Goal: Task Accomplishment & Management: Complete application form

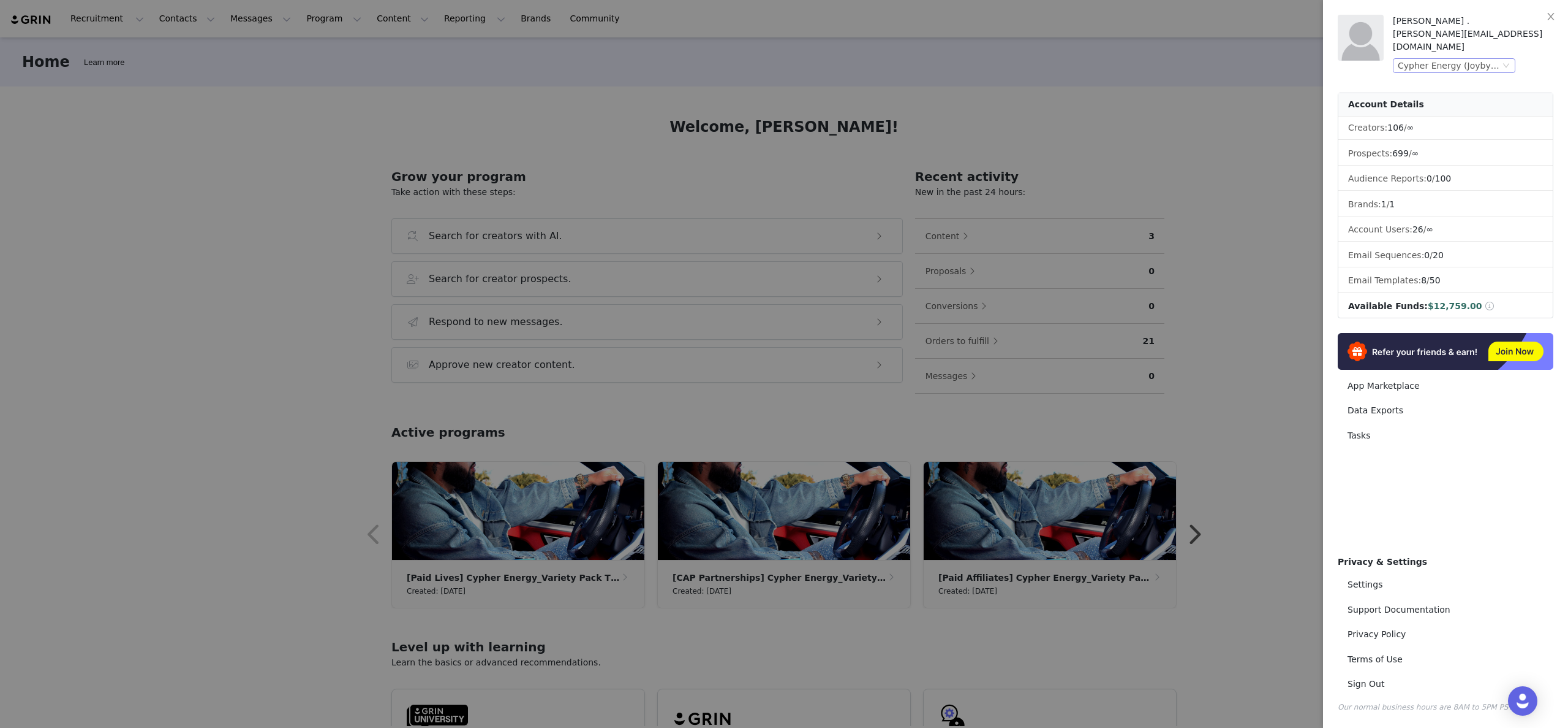
click at [1498, 59] on div "Cypher Energy (Joybyte)" at bounding box center [1449, 66] width 102 height 14
click at [1491, 59] on div "Cypher Energy (Joybyte)" at bounding box center [1449, 66] width 102 height 14
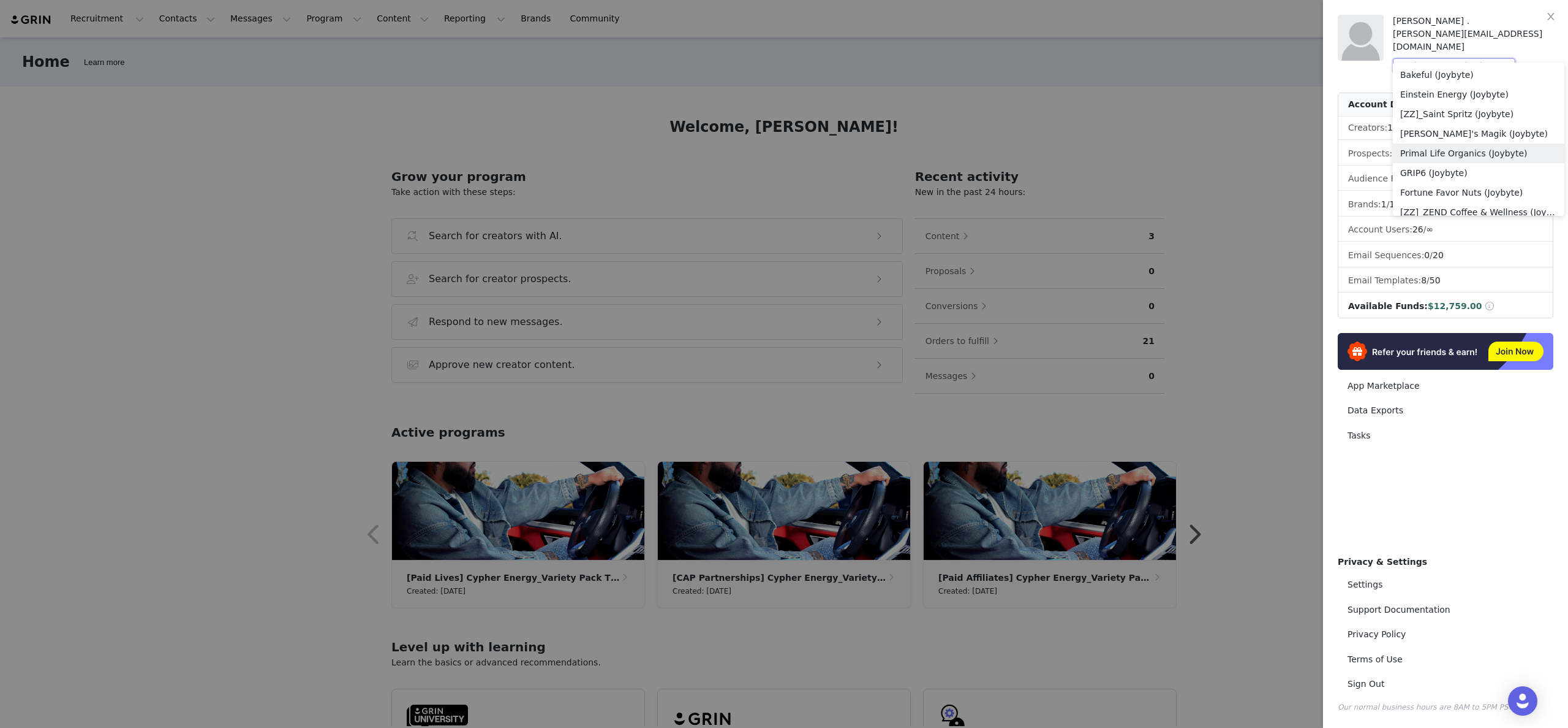
scroll to position [989, 0]
click at [1444, 201] on li "Lyrically Correct (Joybyte)" at bounding box center [1478, 204] width 171 height 20
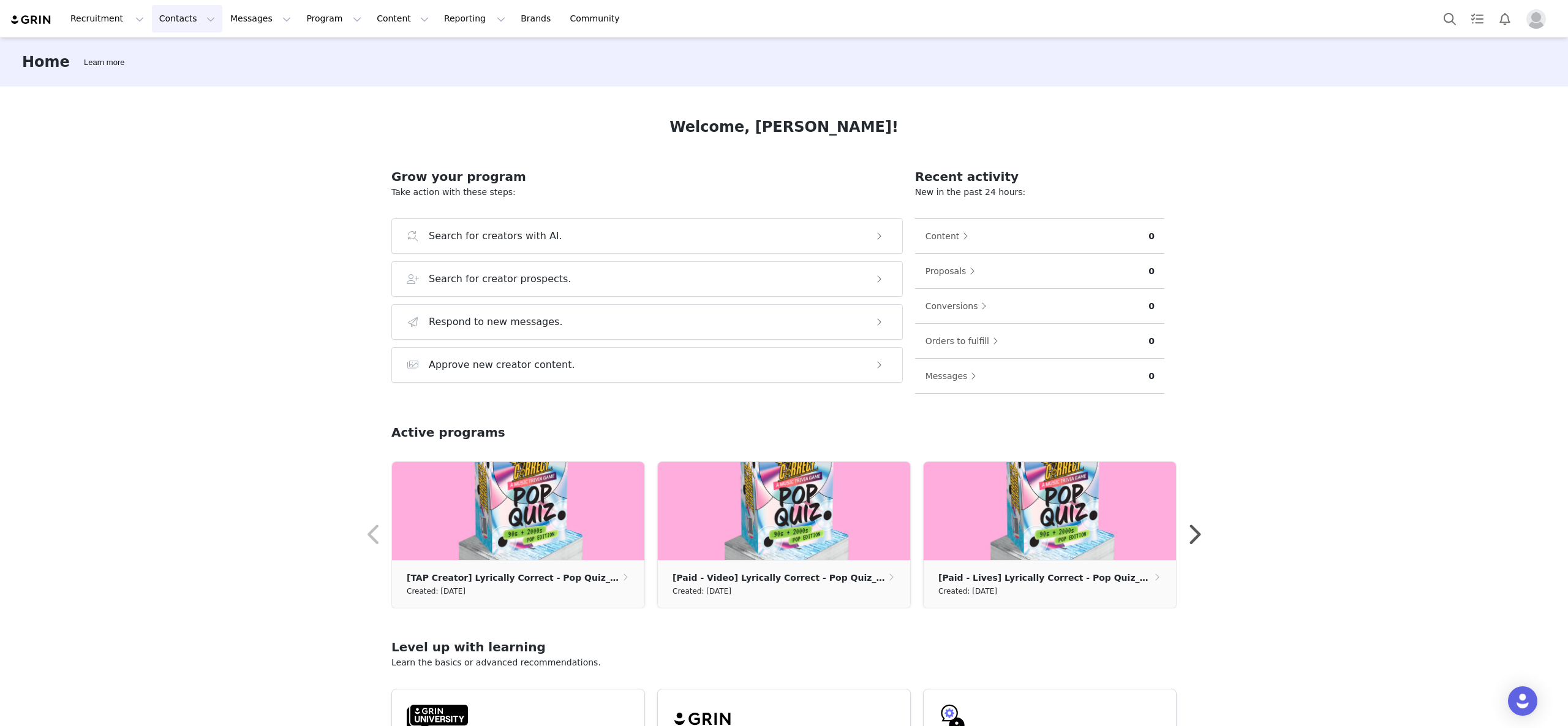
click at [170, 18] on button "Contacts Contacts" at bounding box center [187, 18] width 71 height 28
click at [204, 66] on link "Prospects" at bounding box center [192, 77] width 97 height 23
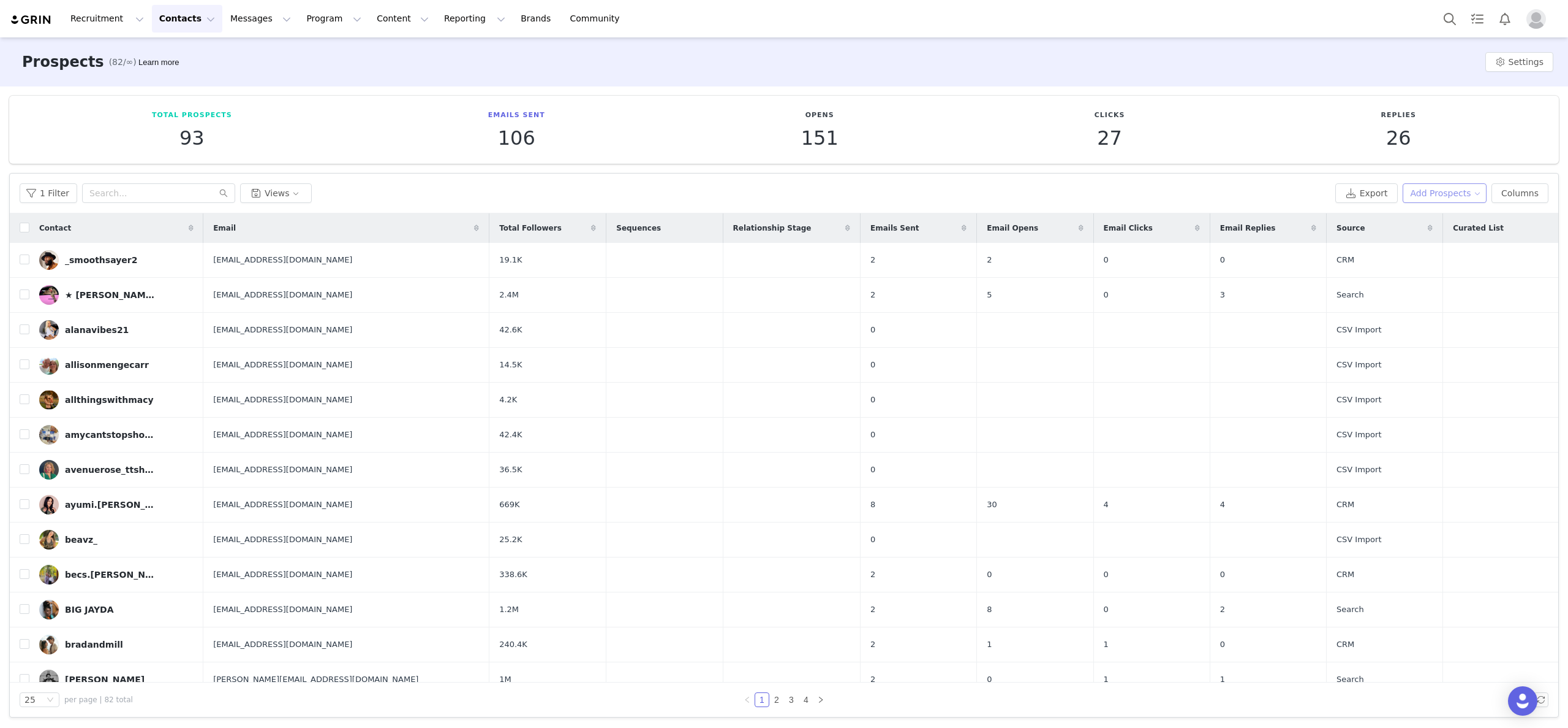
click at [1462, 194] on button "Add Prospects" at bounding box center [1445, 193] width 85 height 20
click at [1450, 212] on span "Add a Prospect" at bounding box center [1437, 218] width 65 height 14
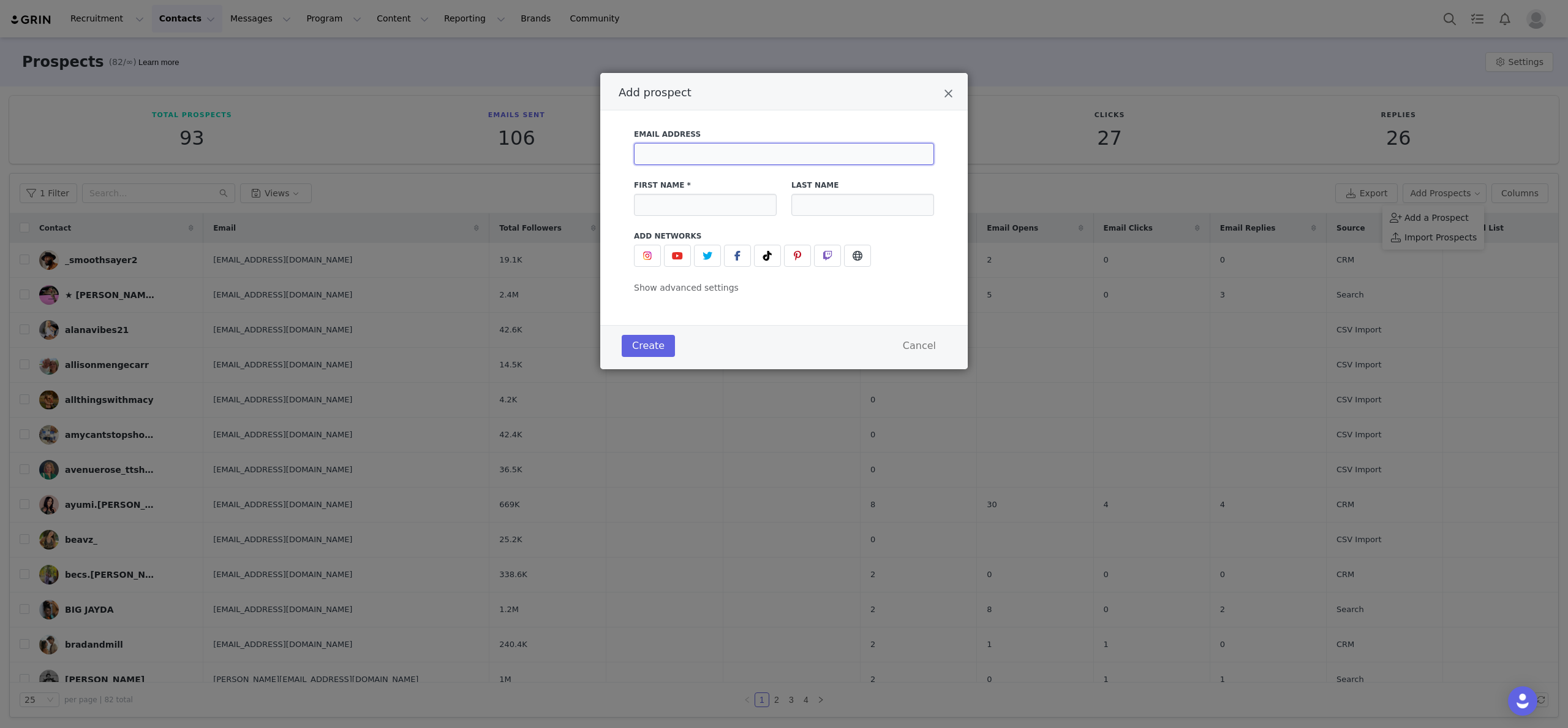
click at [771, 156] on input "Add prospect" at bounding box center [784, 154] width 300 height 22
paste input "chelsea.thomas.tiktok@gmail.com"
type input "chelsea.thomas.tiktok@gmail.com"
click at [740, 208] on input "Add prospect" at bounding box center [705, 204] width 143 height 22
paste input "Nico’s World 📲"
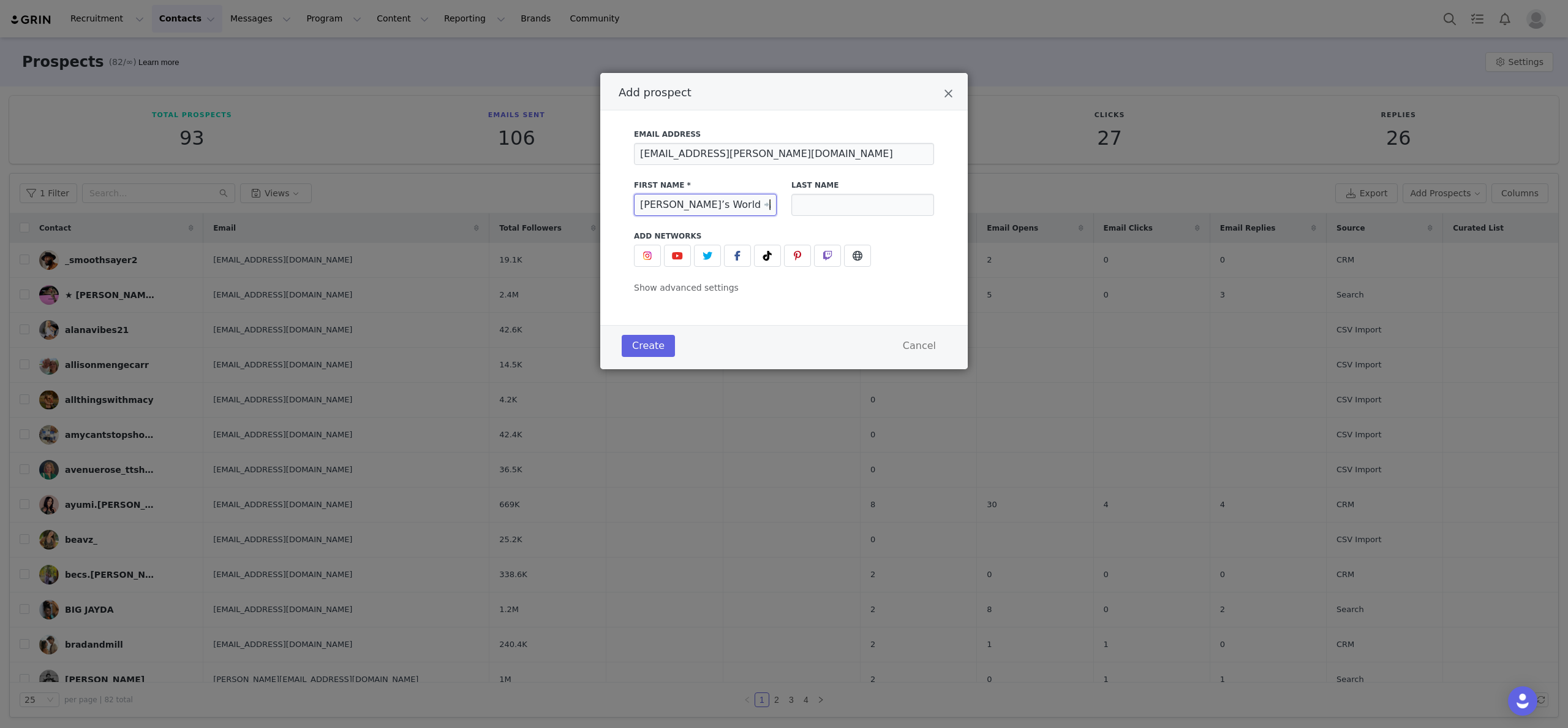
type input "Nico’s World 📲"
click at [776, 256] on button "Add prospect" at bounding box center [767, 255] width 27 height 22
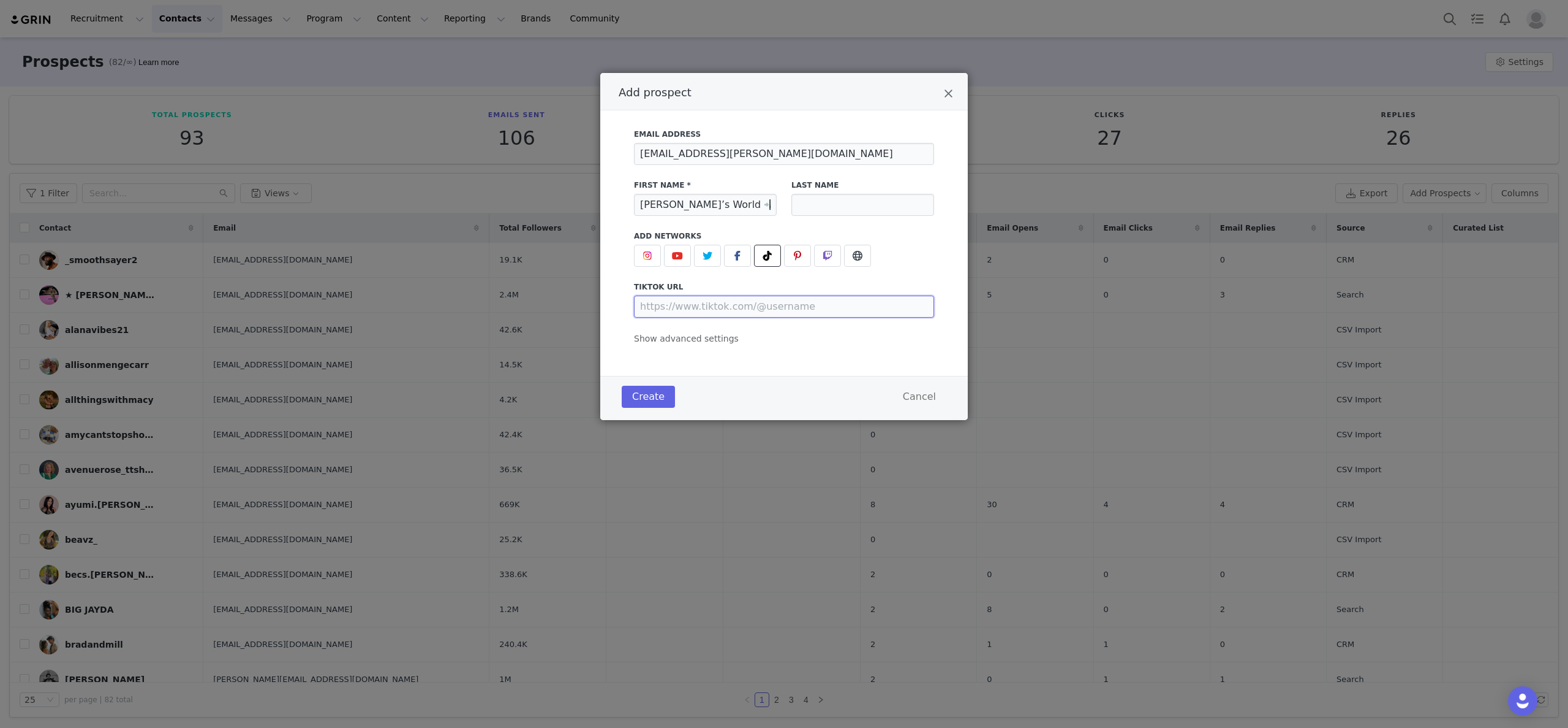
click at [771, 303] on input "Add prospect" at bounding box center [784, 306] width 300 height 22
paste input "https://www.tiktok.com/@nicosworldwerelivingin"
type input "https://www.tiktok.com/@nicosworldwerelivingin"
click at [718, 337] on span "Show advanced settings" at bounding box center [686, 338] width 104 height 10
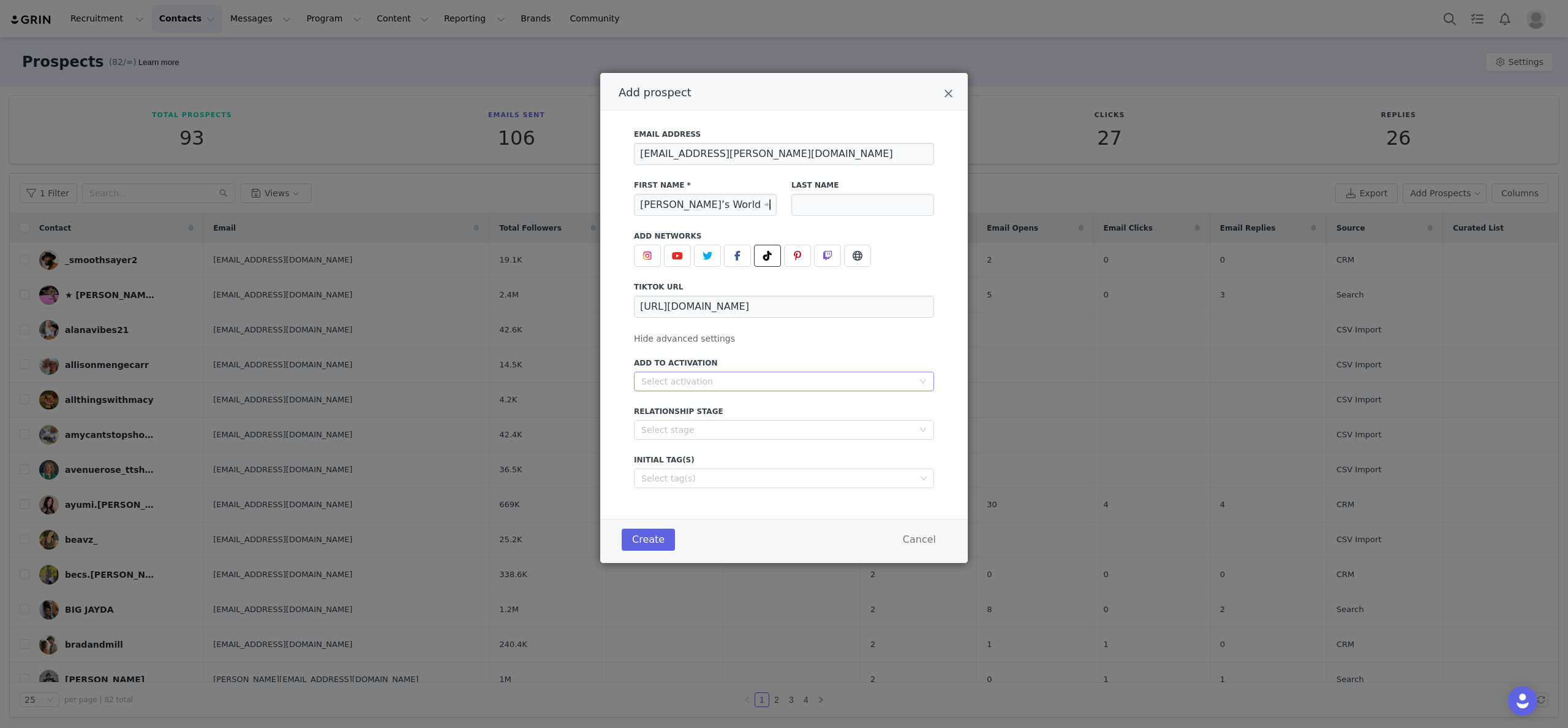
click at [762, 374] on div "Select activation" at bounding box center [780, 381] width 277 height 18
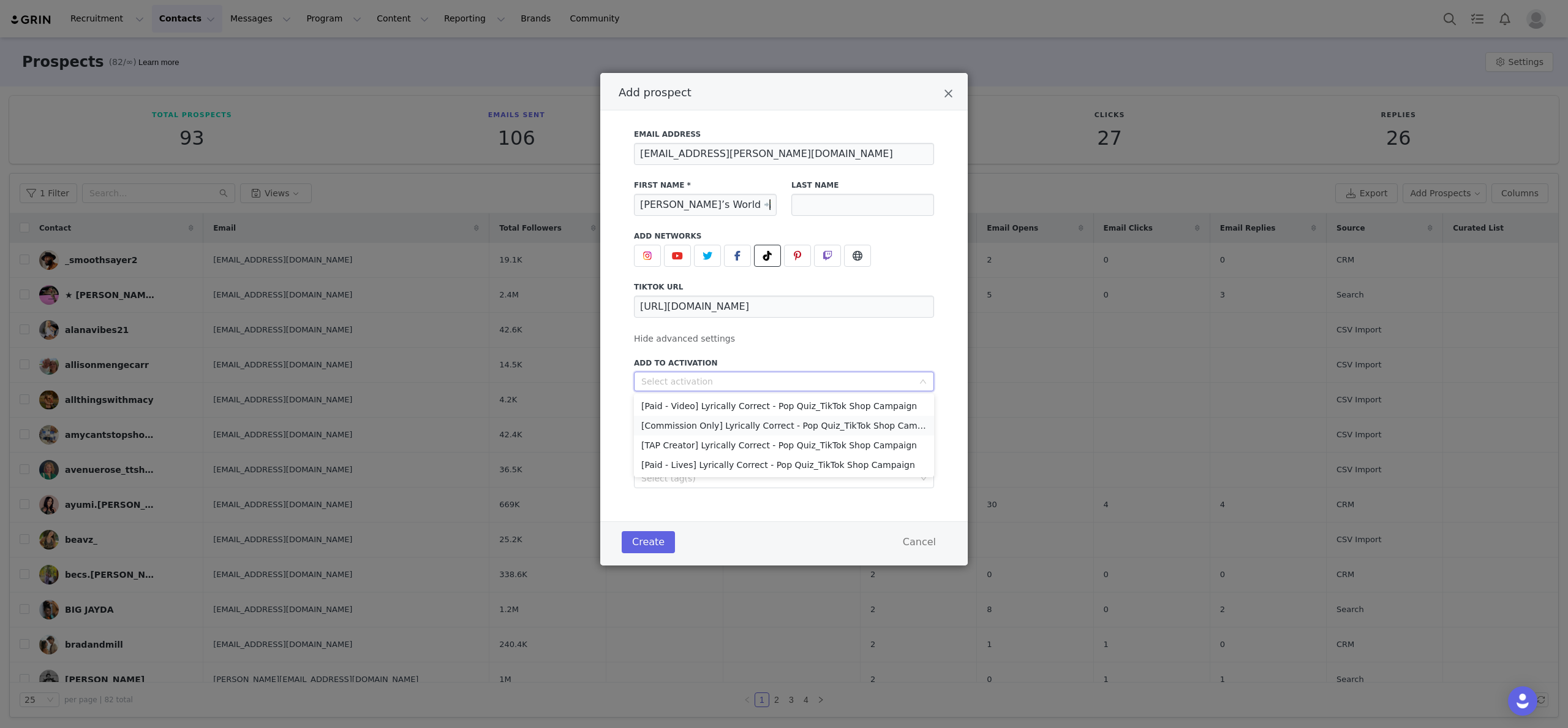
click at [780, 426] on li "[Commission Only] Lyrically Correct - Pop Quiz_TikTok Shop Campaign" at bounding box center [784, 426] width 300 height 20
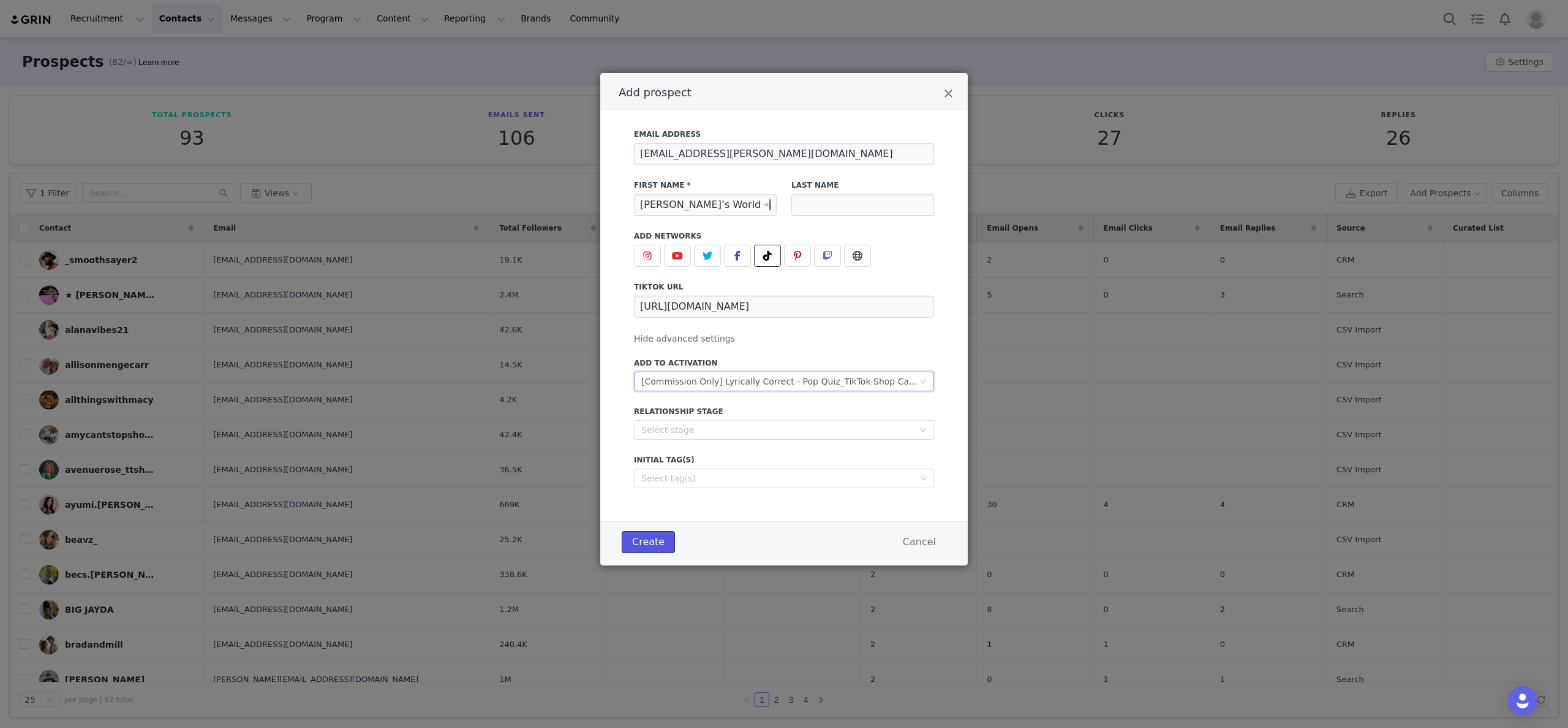
click at [659, 540] on button "Create" at bounding box center [648, 542] width 53 height 22
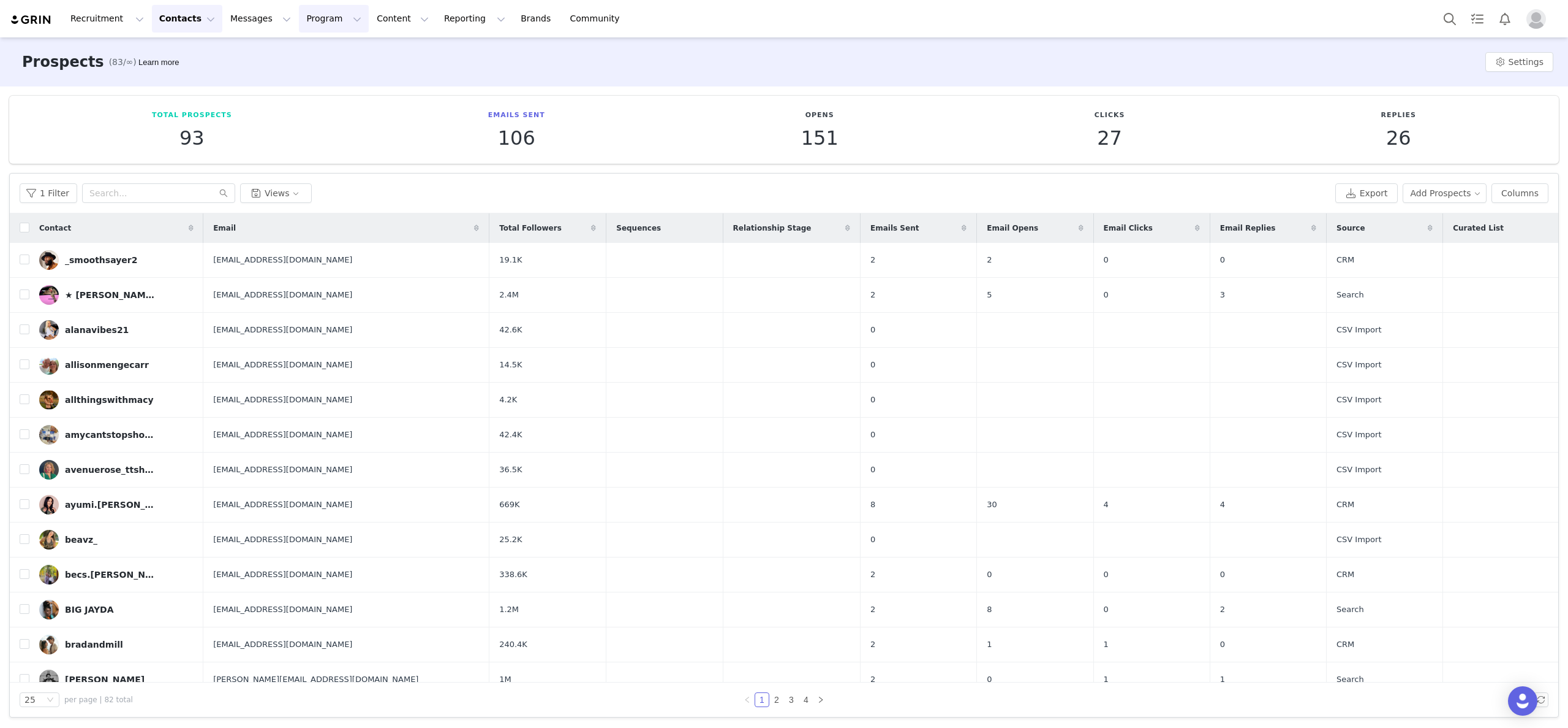
click at [313, 18] on button "Program Program" at bounding box center [333, 18] width 70 height 28
click at [323, 59] on p "Activations" at bounding box center [313, 54] width 47 height 13
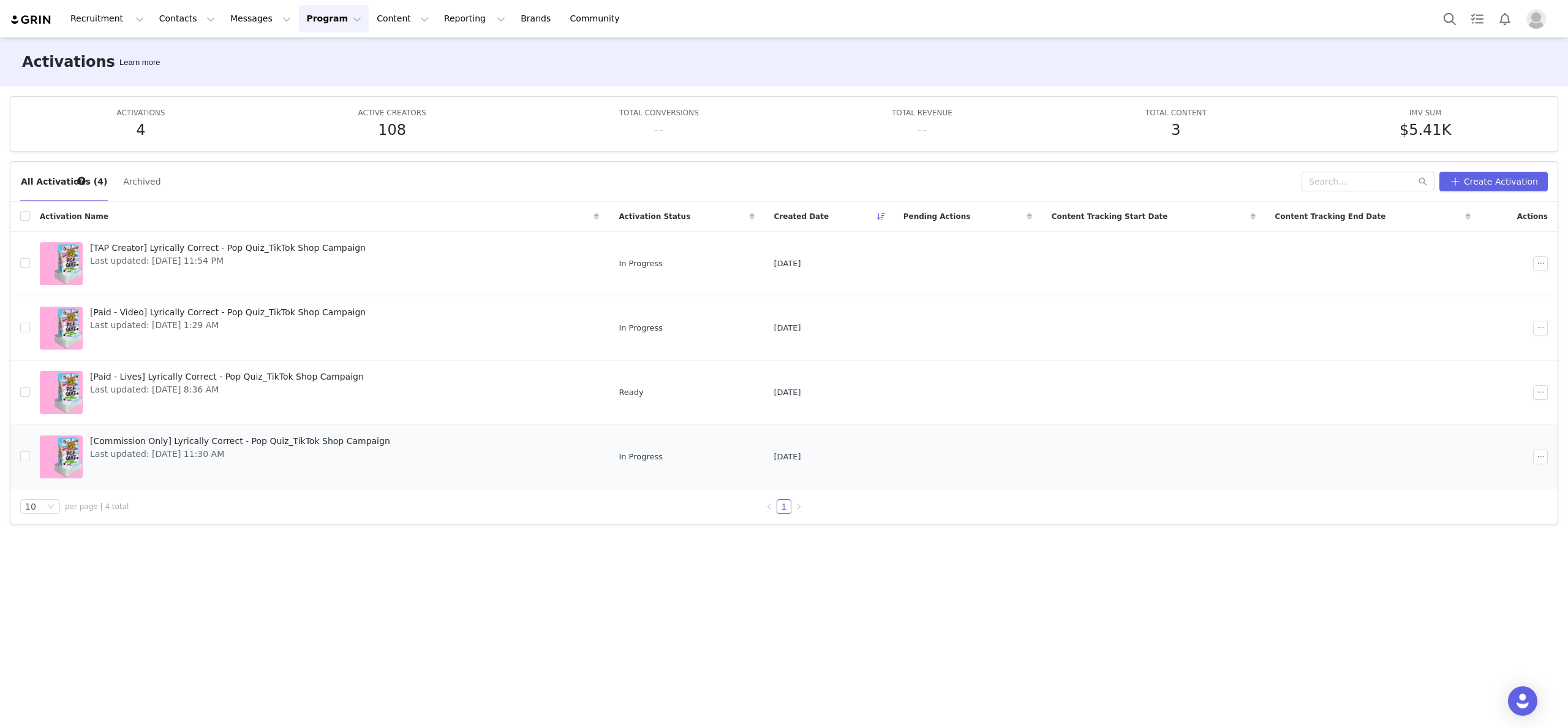
click at [308, 444] on span "[Commission Only] Lyrically Correct - Pop Quiz_TikTok Shop Campaign" at bounding box center [240, 440] width 300 height 13
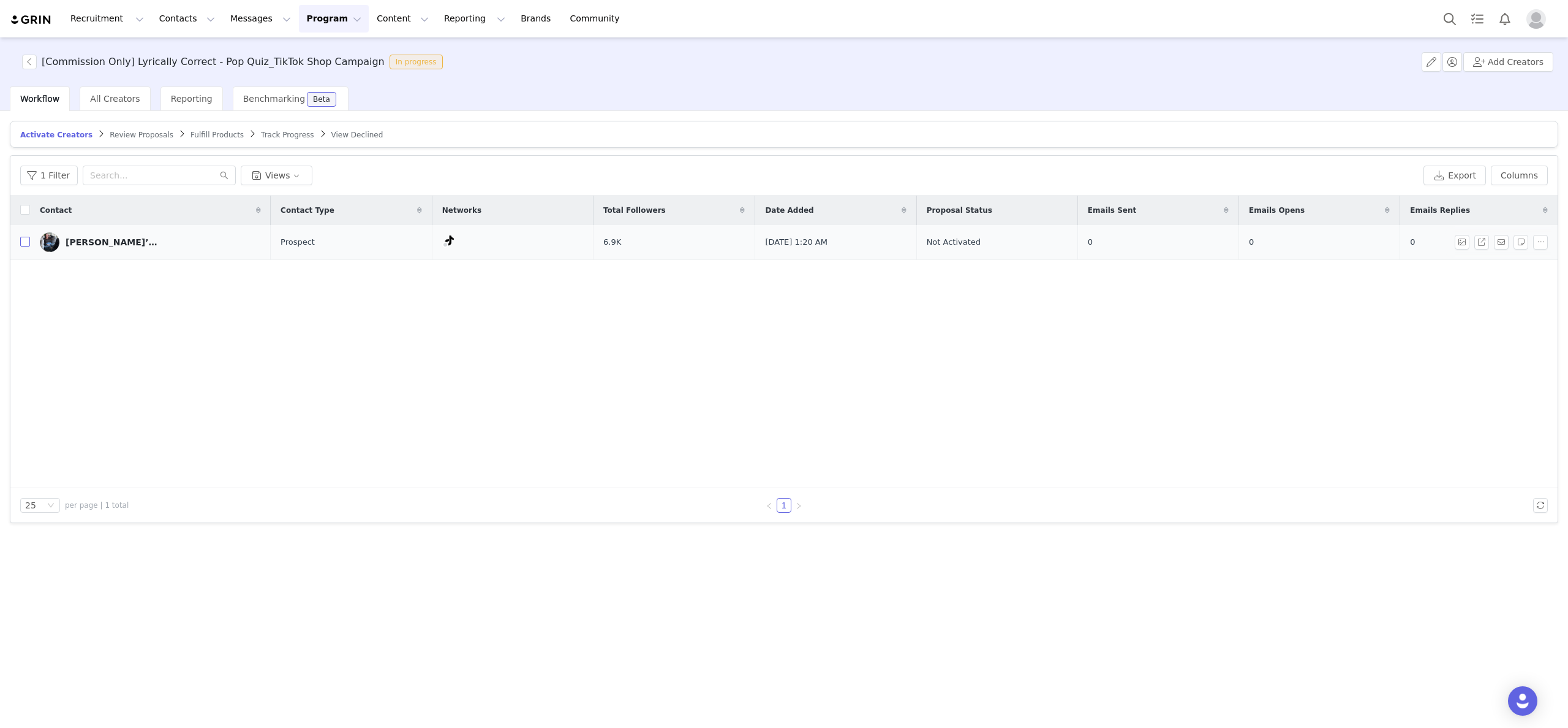
click at [25, 241] on input "checkbox" at bounding box center [25, 241] width 10 height 10
checkbox input "true"
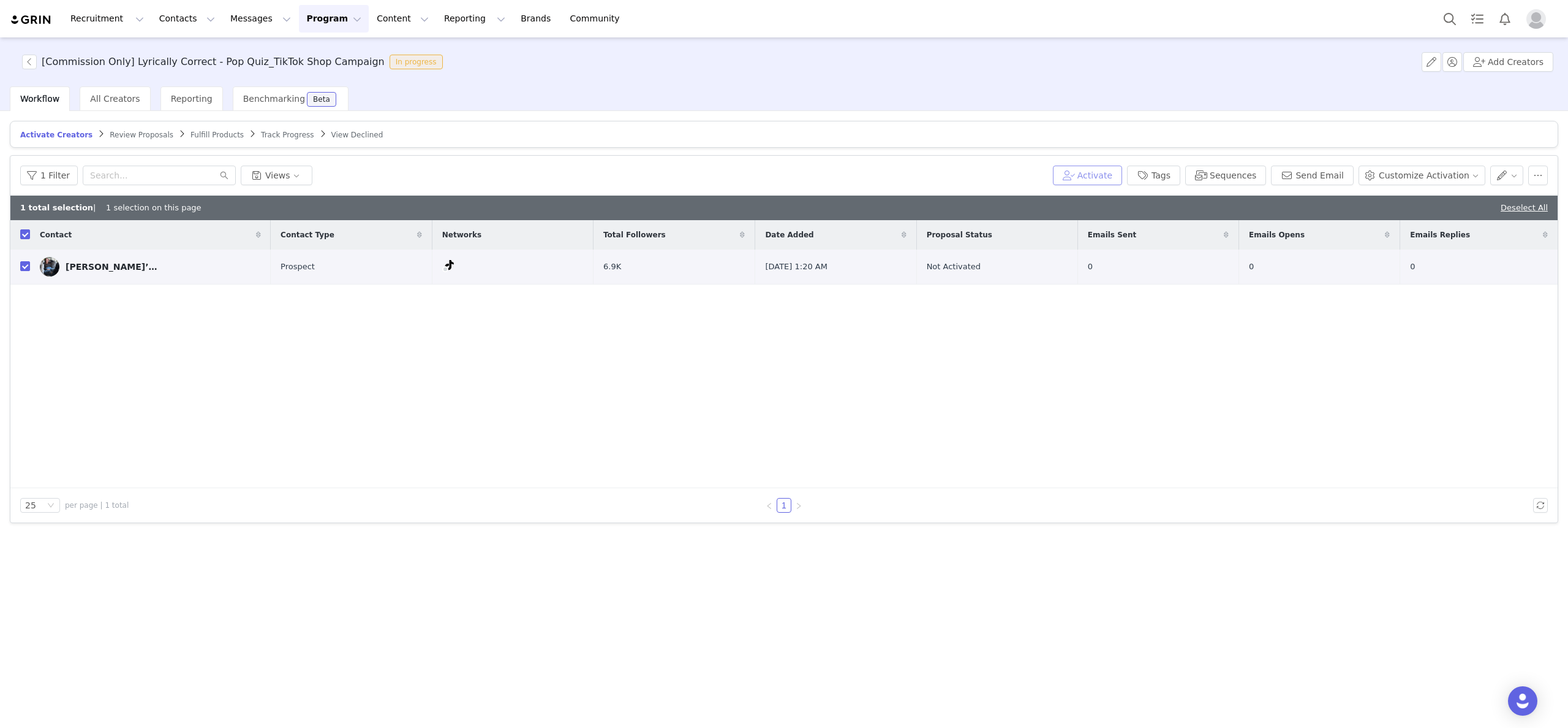
click at [1097, 177] on button "Activate" at bounding box center [1088, 175] width 69 height 20
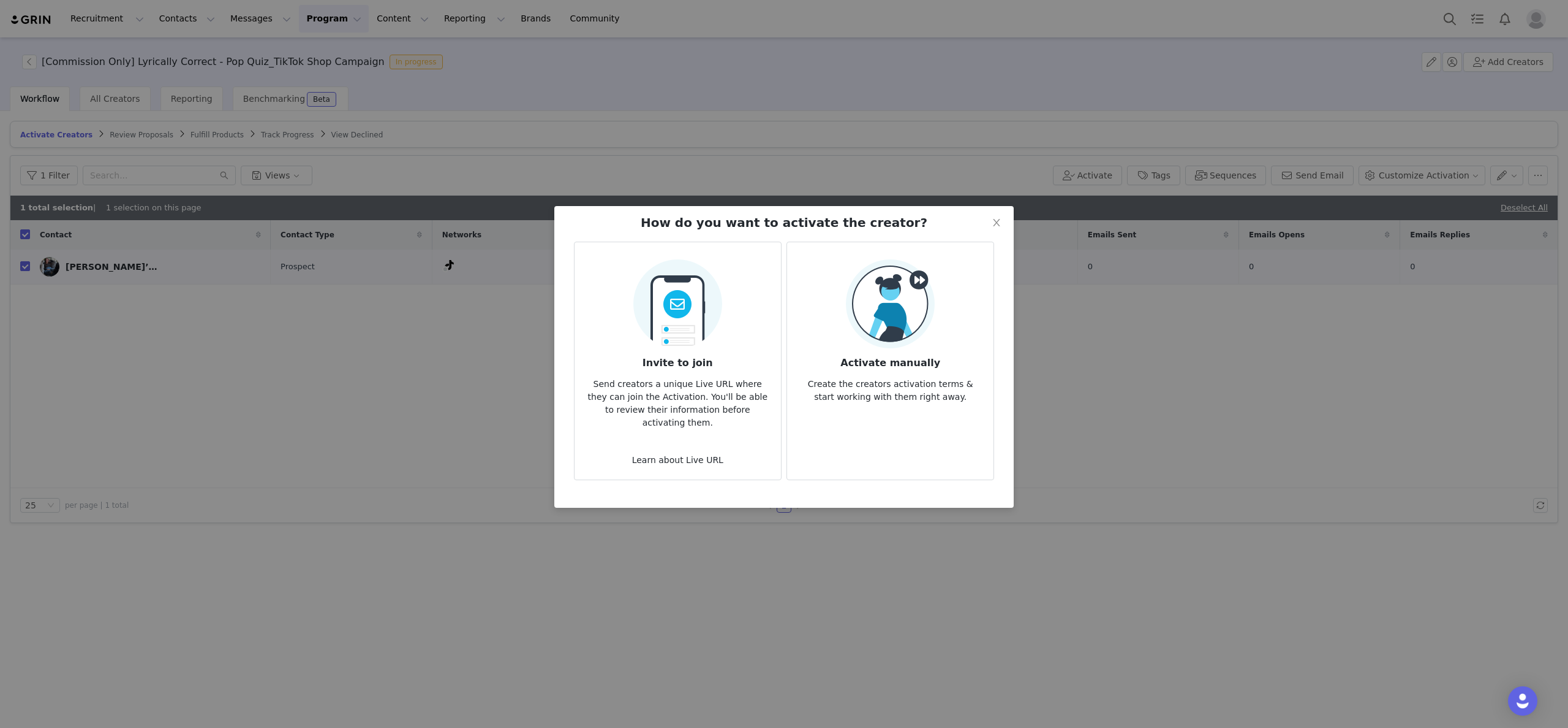
click at [886, 354] on h3 "Activate manually" at bounding box center [890, 359] width 187 height 22
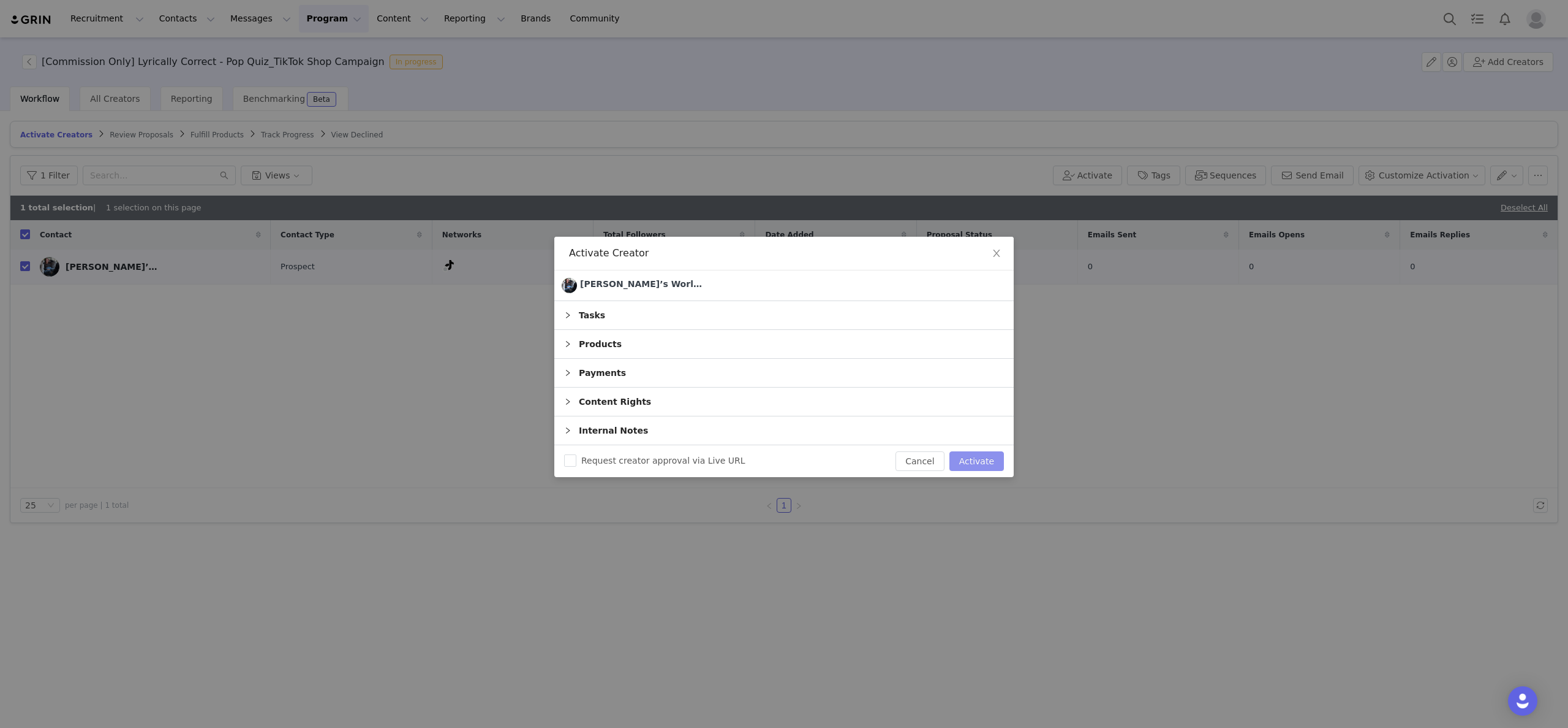
click at [973, 464] on button "Activate" at bounding box center [976, 461] width 55 height 20
checkbox input "false"
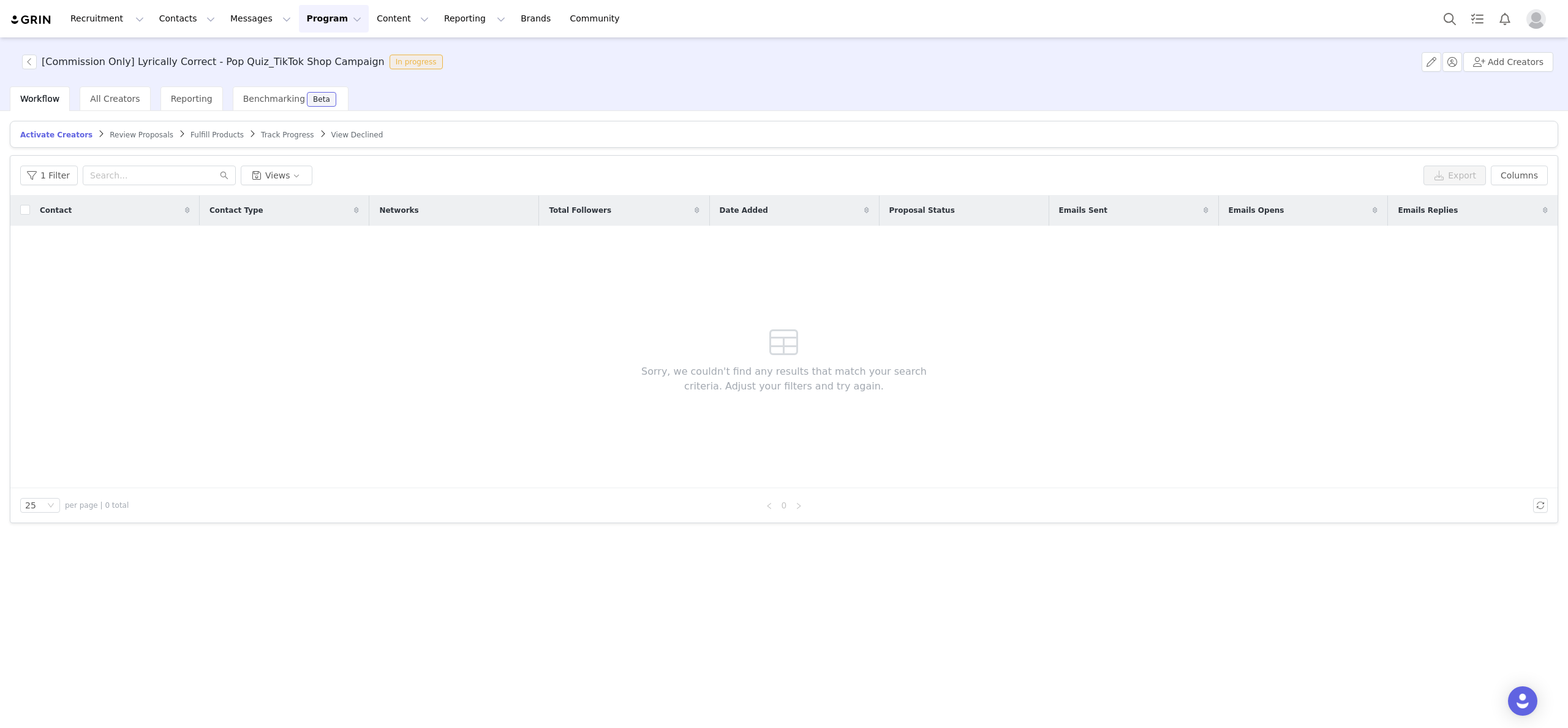
click at [1543, 25] on img "Profile" at bounding box center [1537, 19] width 20 height 20
